Goal: Information Seeking & Learning: Learn about a topic

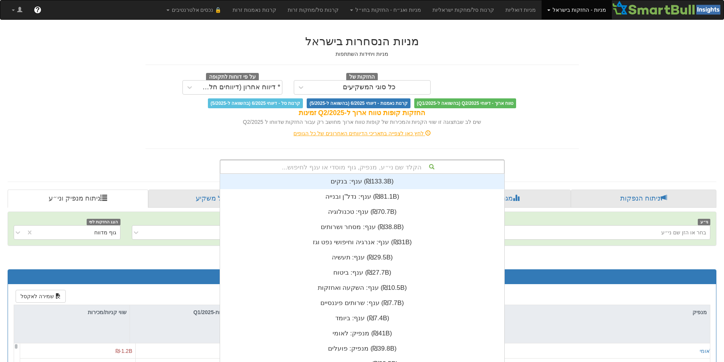
scroll to position [2, 0]
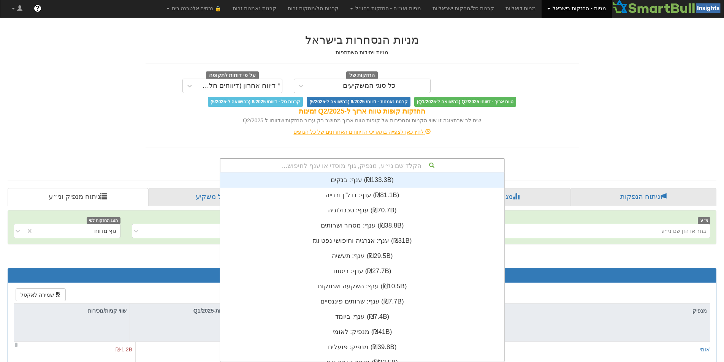
click at [296, 173] on div "הקלד שם ני״ע, מנפיק, גוף מוסדי או ענף לחיפוש... ענף: ‏בנקים ‎(₪133.3B)‎ ענף: ‏נ…" at bounding box center [362, 165] width 285 height 14
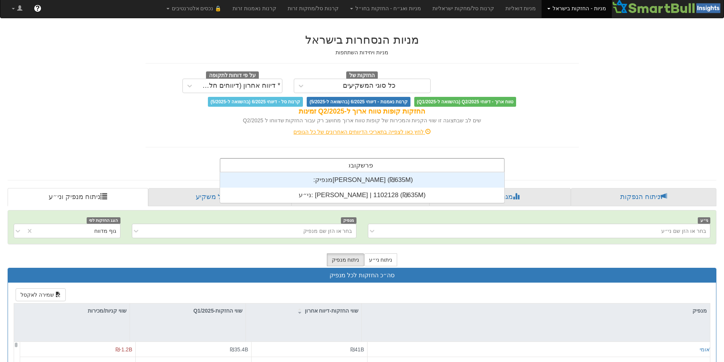
type input "[PERSON_NAME]"
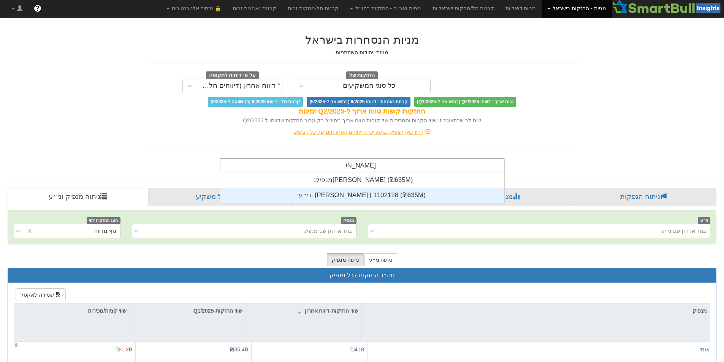
click at [361, 201] on div "ני״ע: [PERSON_NAME] | 1102128 ‎(₪635M)‎" at bounding box center [362, 195] width 284 height 15
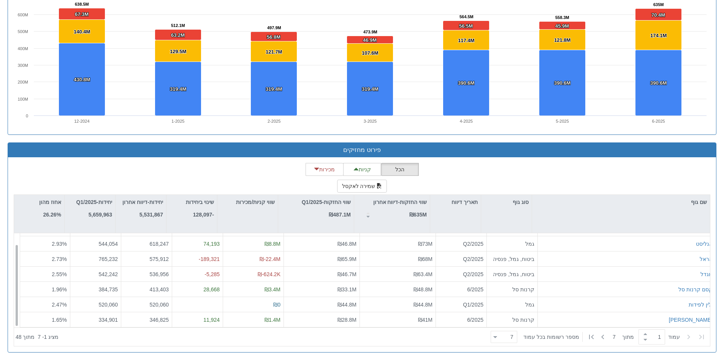
scroll to position [12, 0]
click at [511, 339] on div "7 7" at bounding box center [507, 337] width 20 height 11
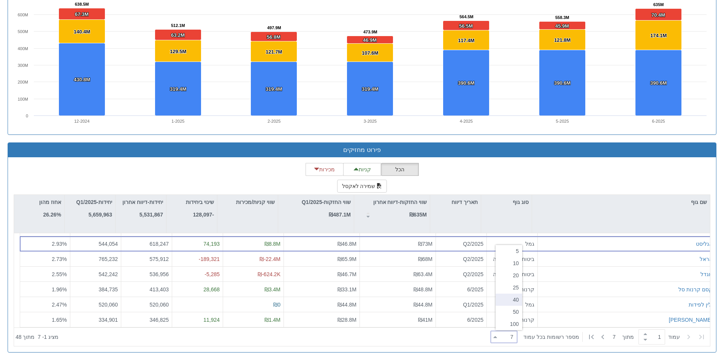
click at [511, 304] on div "40" at bounding box center [509, 300] width 27 height 12
type input "40"
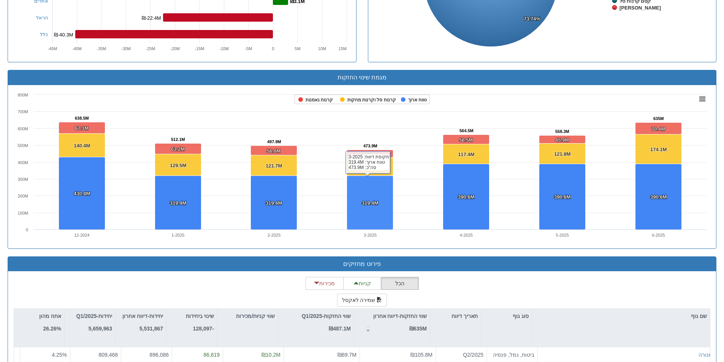
scroll to position [564, 0]
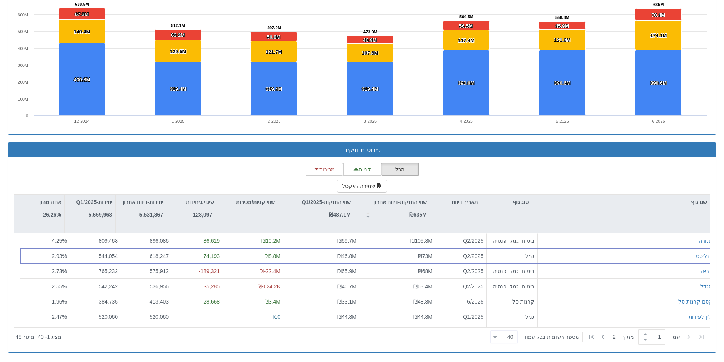
click at [603, 186] on div "הכל קניות מכירות שמירה לאקסל שם גוף סוג גוף תאריך דיווח שווי החזקות-דיווח אחרון…" at bounding box center [362, 255] width 697 height 184
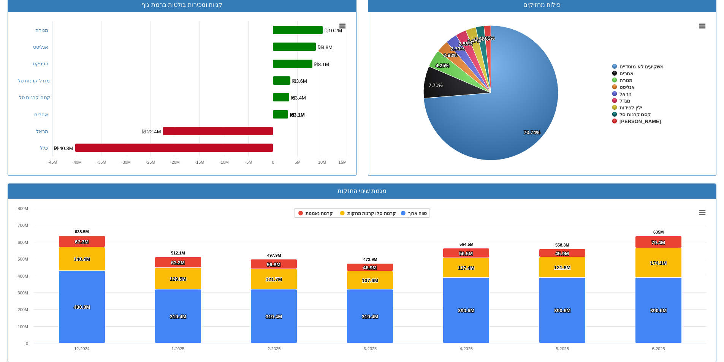
scroll to position [336, 0]
